Goal: Information Seeking & Learning: Learn about a topic

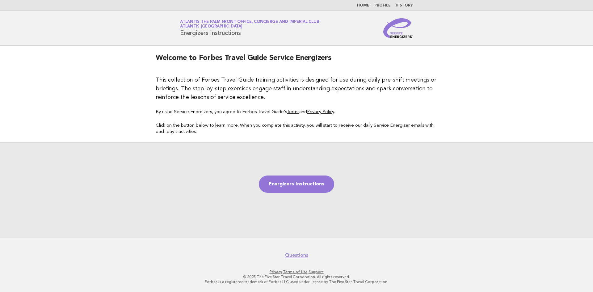
click at [402, 4] on link "History" at bounding box center [404, 6] width 17 height 4
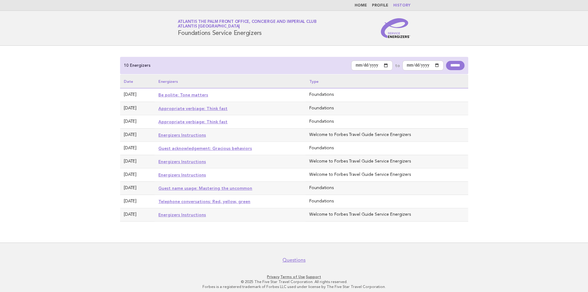
click at [183, 96] on link "Be polite: Tone matters" at bounding box center [183, 94] width 50 height 5
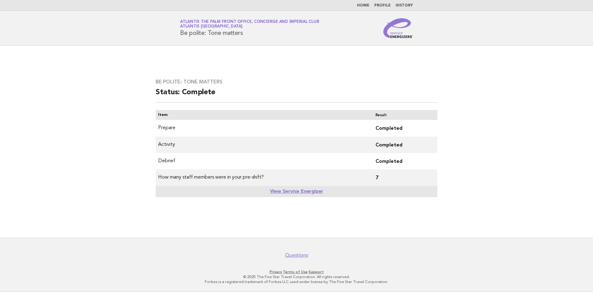
click at [377, 177] on td "7" at bounding box center [404, 177] width 67 height 16
click at [309, 193] on link "View Service Energizer" at bounding box center [296, 191] width 53 height 5
click at [406, 5] on link "History" at bounding box center [404, 6] width 17 height 4
click at [400, 2] on nav "Home Profile History" at bounding box center [296, 5] width 593 height 11
click at [400, 4] on link "History" at bounding box center [404, 6] width 17 height 4
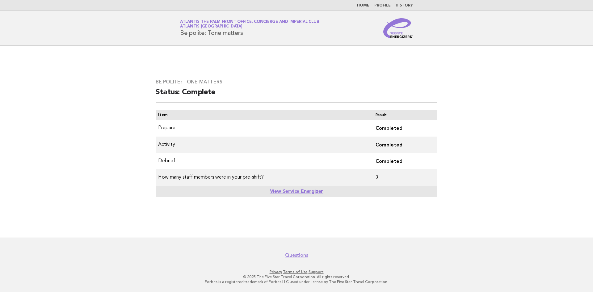
click at [410, 6] on link "History" at bounding box center [404, 6] width 17 height 4
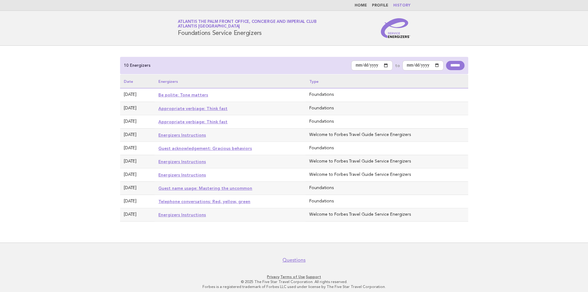
click at [203, 95] on link "Be polite: Tone matters" at bounding box center [183, 94] width 50 height 5
click at [457, 65] on input "******" at bounding box center [455, 65] width 18 height 9
click at [181, 95] on link "Be polite: Tone matters" at bounding box center [183, 94] width 50 height 5
